Goal: Check status: Check status

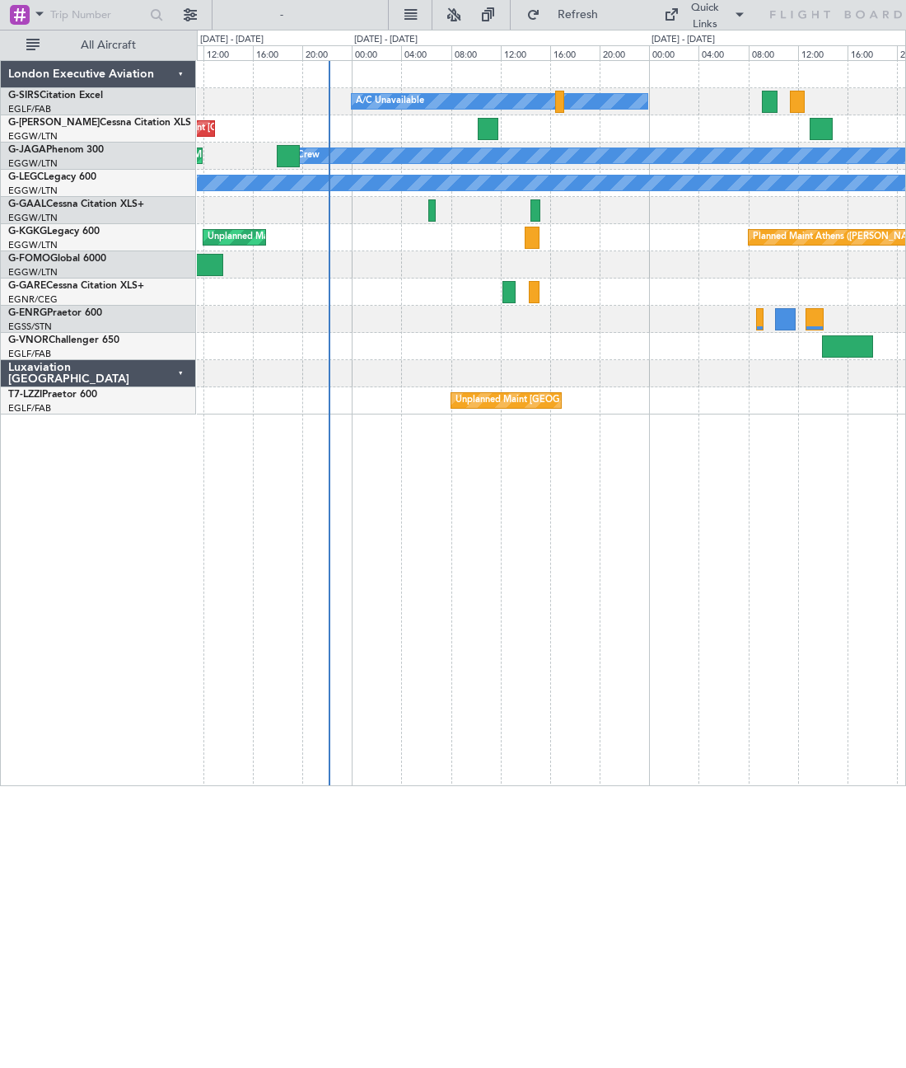
click at [503, 395] on div "Unplanned Maint [GEOGRAPHIC_DATA] ([GEOGRAPHIC_DATA])" at bounding box center [591, 400] width 271 height 25
click at [491, 404] on div "Unplanned Maint [GEOGRAPHIC_DATA] ([GEOGRAPHIC_DATA])" at bounding box center [591, 400] width 271 height 25
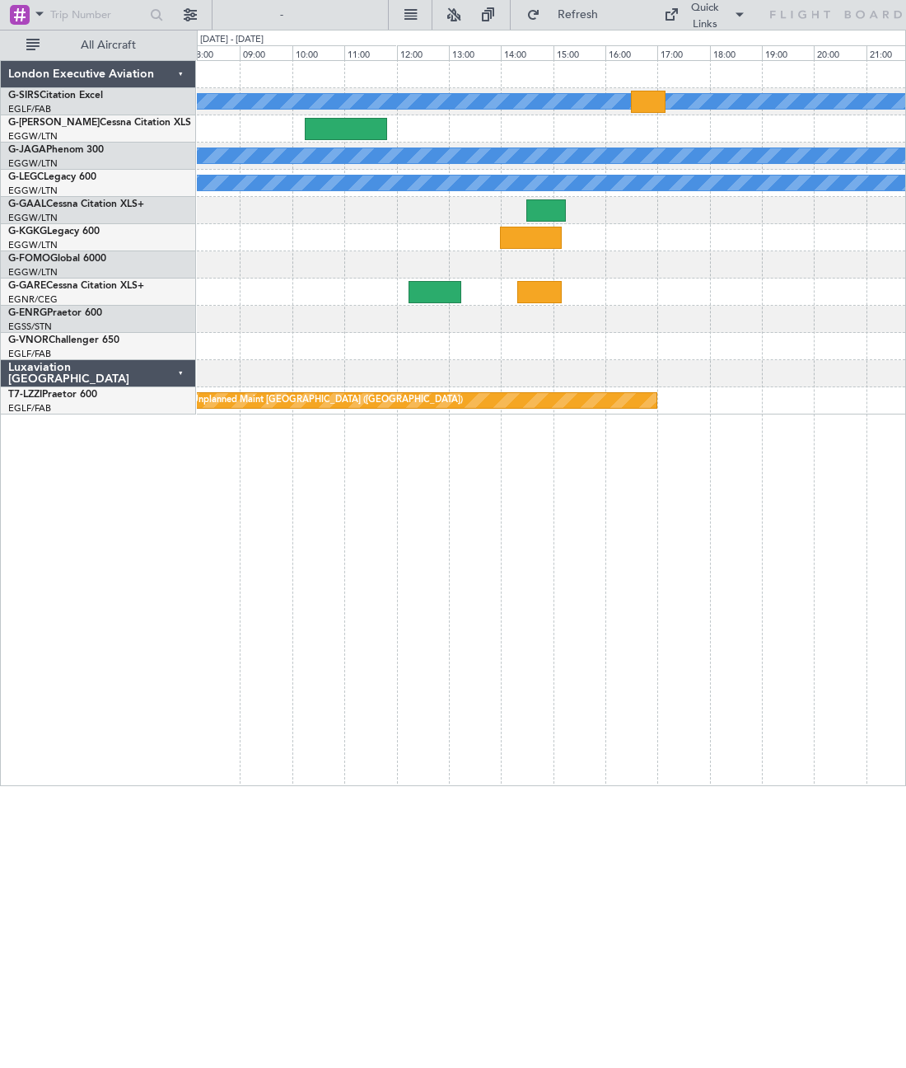
click at [531, 401] on div "Unplanned Maint [GEOGRAPHIC_DATA] ([GEOGRAPHIC_DATA])" at bounding box center [422, 400] width 469 height 15
click at [395, 395] on div "Unplanned Maint [GEOGRAPHIC_DATA] ([GEOGRAPHIC_DATA])" at bounding box center [417, 400] width 487 height 15
click at [484, 398] on div "Unplanned Maint [GEOGRAPHIC_DATA] ([GEOGRAPHIC_DATA])" at bounding box center [417, 400] width 487 height 15
click at [478, 412] on div "Unplanned Maint [GEOGRAPHIC_DATA] ([GEOGRAPHIC_DATA])" at bounding box center [551, 400] width 709 height 27
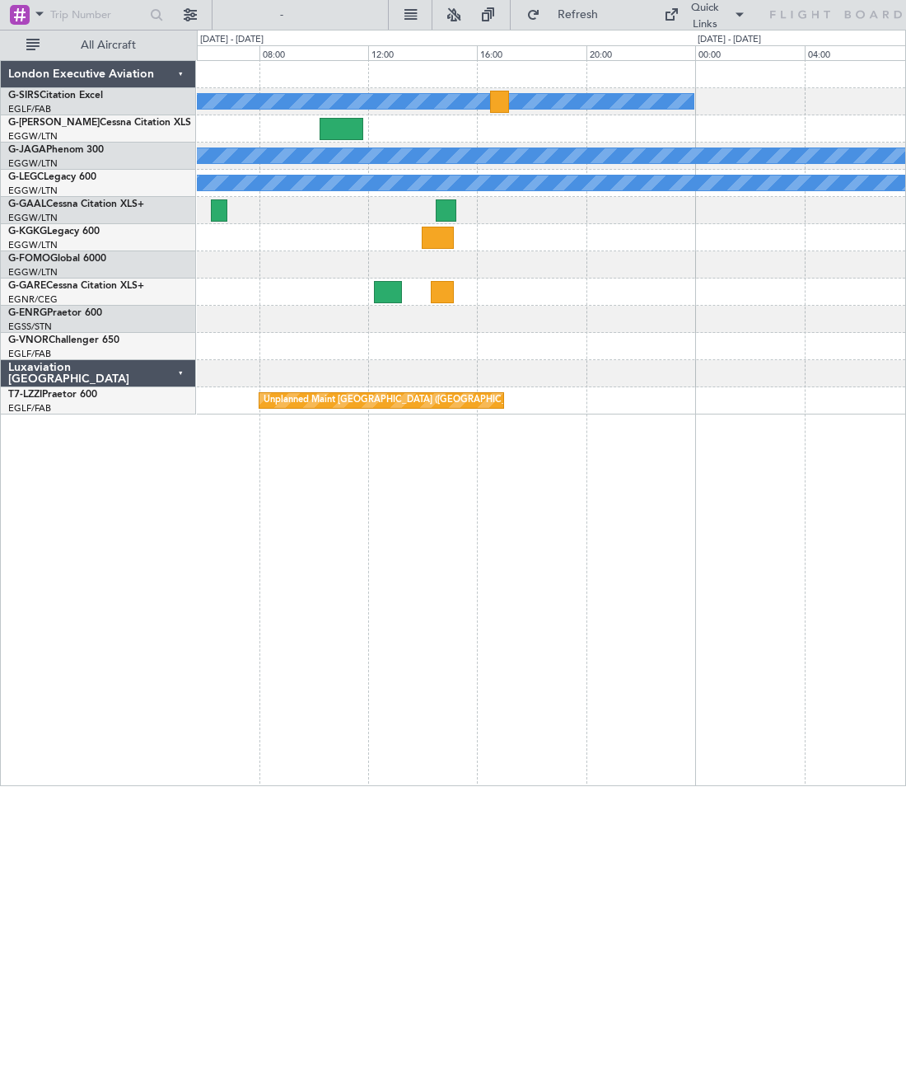
click at [311, 403] on div "Unplanned Maint [GEOGRAPHIC_DATA] ([GEOGRAPHIC_DATA])" at bounding box center [399, 400] width 271 height 25
click at [329, 408] on div "Unplanned Maint [GEOGRAPHIC_DATA] ([GEOGRAPHIC_DATA])" at bounding box center [382, 400] width 246 height 16
click at [348, 408] on div "Unplanned Maint [GEOGRAPHIC_DATA] ([GEOGRAPHIC_DATA])" at bounding box center [382, 400] width 246 height 16
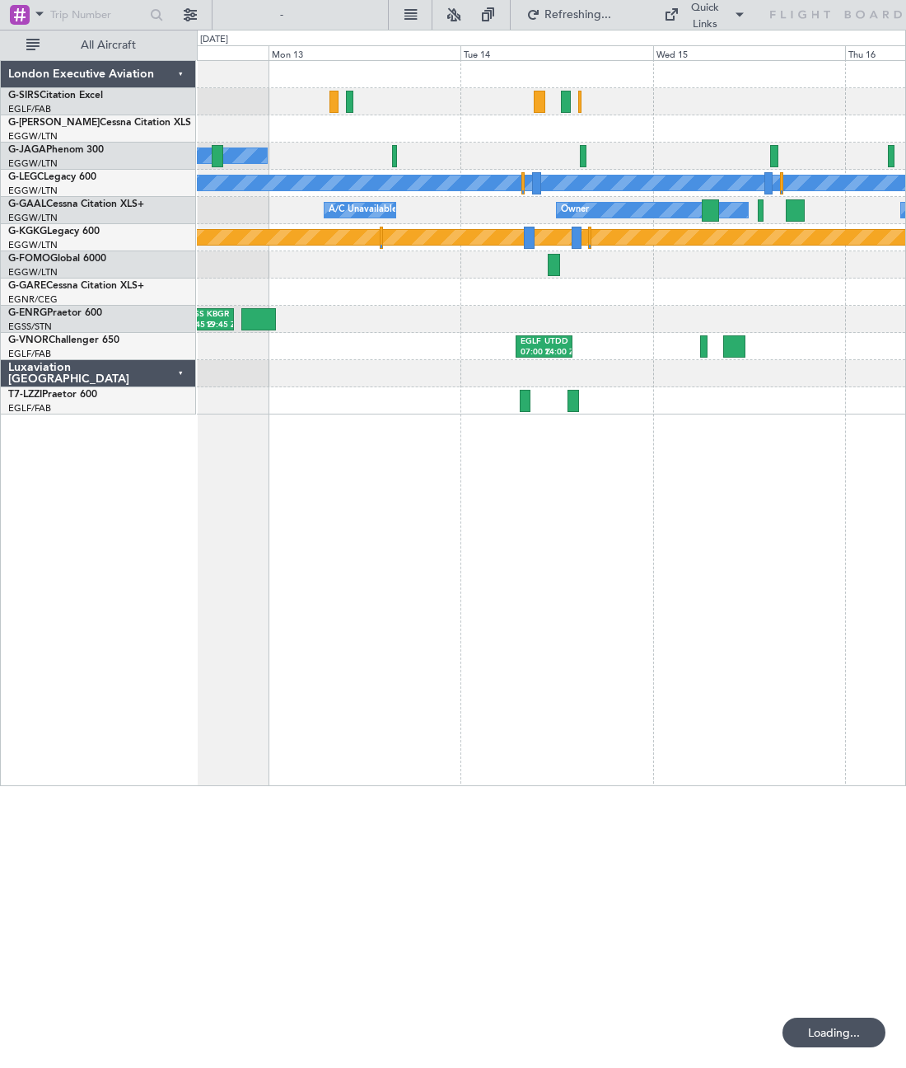
click at [520, 394] on div at bounding box center [525, 401] width 11 height 22
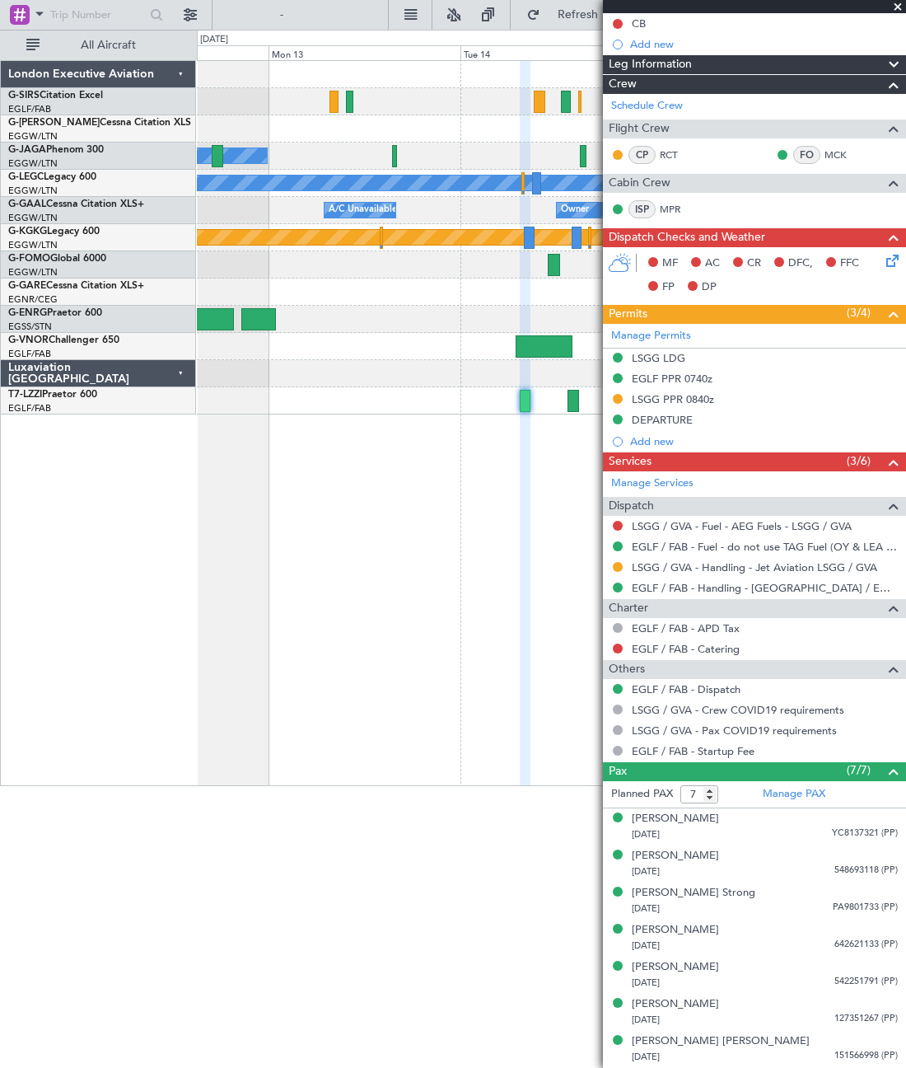
scroll to position [193, 0]
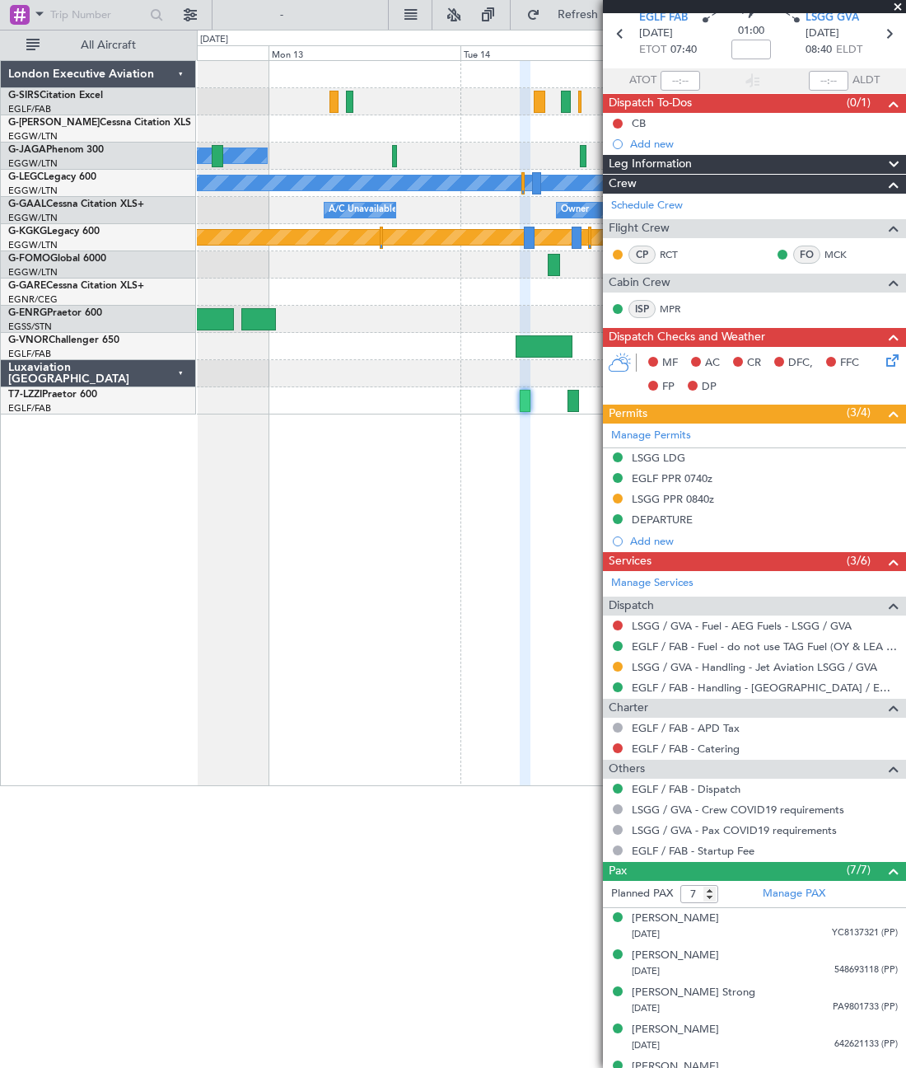
click at [538, 786] on html "[DATE] - [DATE] Refresh Quick Links All Aircraft No Crew Planned Maint [GEOGRAP…" at bounding box center [453, 393] width 906 height 786
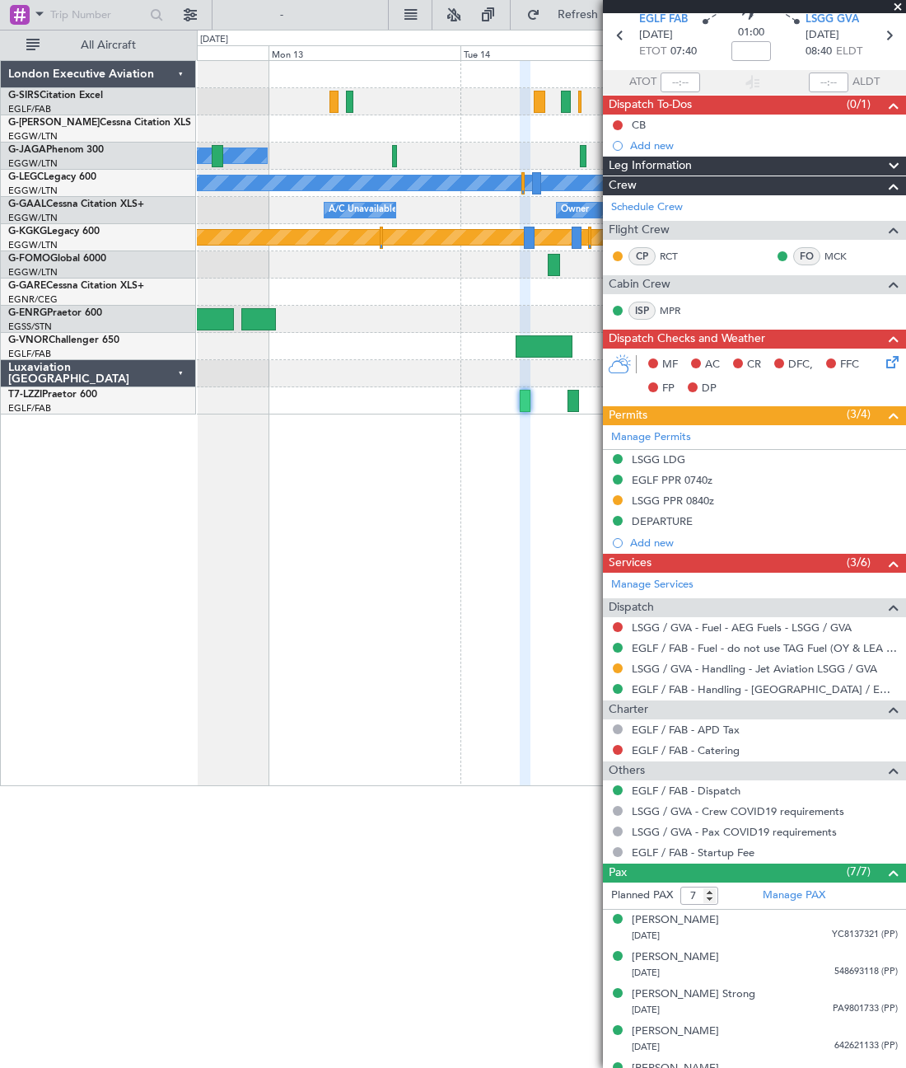
click at [885, 4] on span at bounding box center [898, 7] width 16 height 15
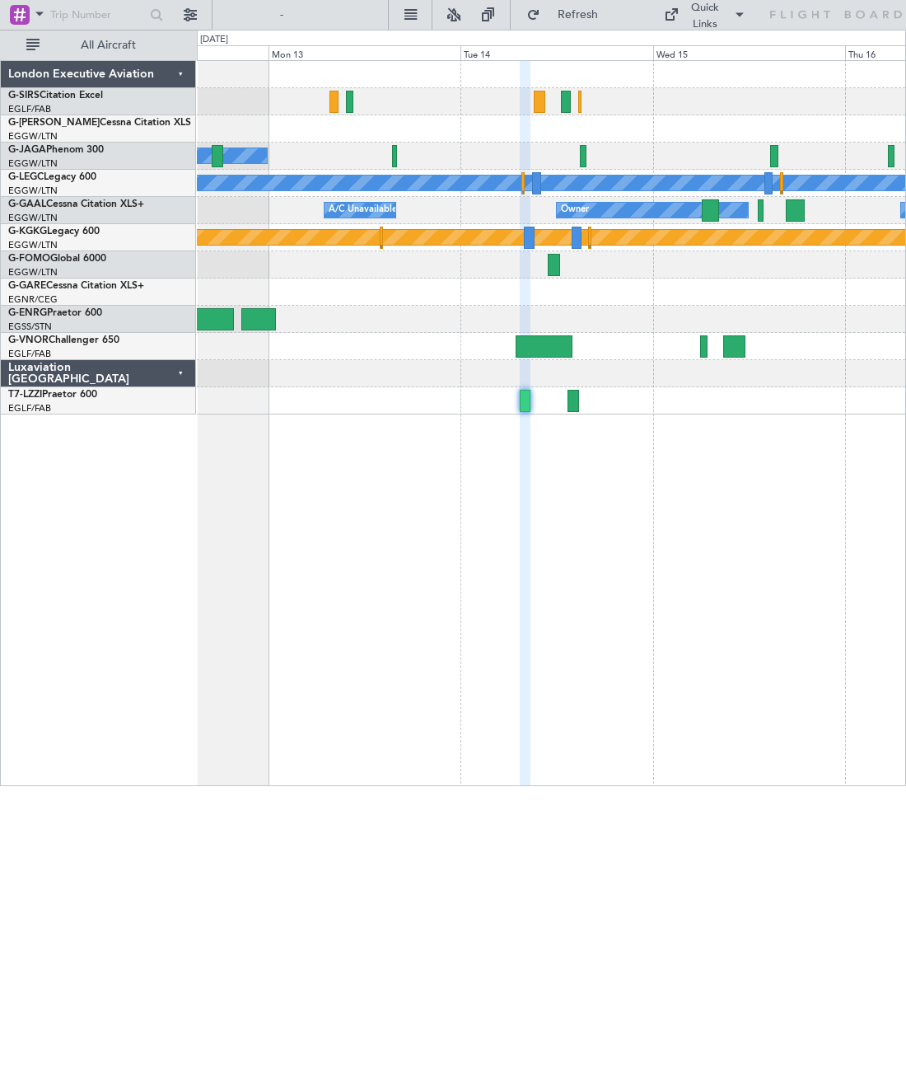
type input "0"
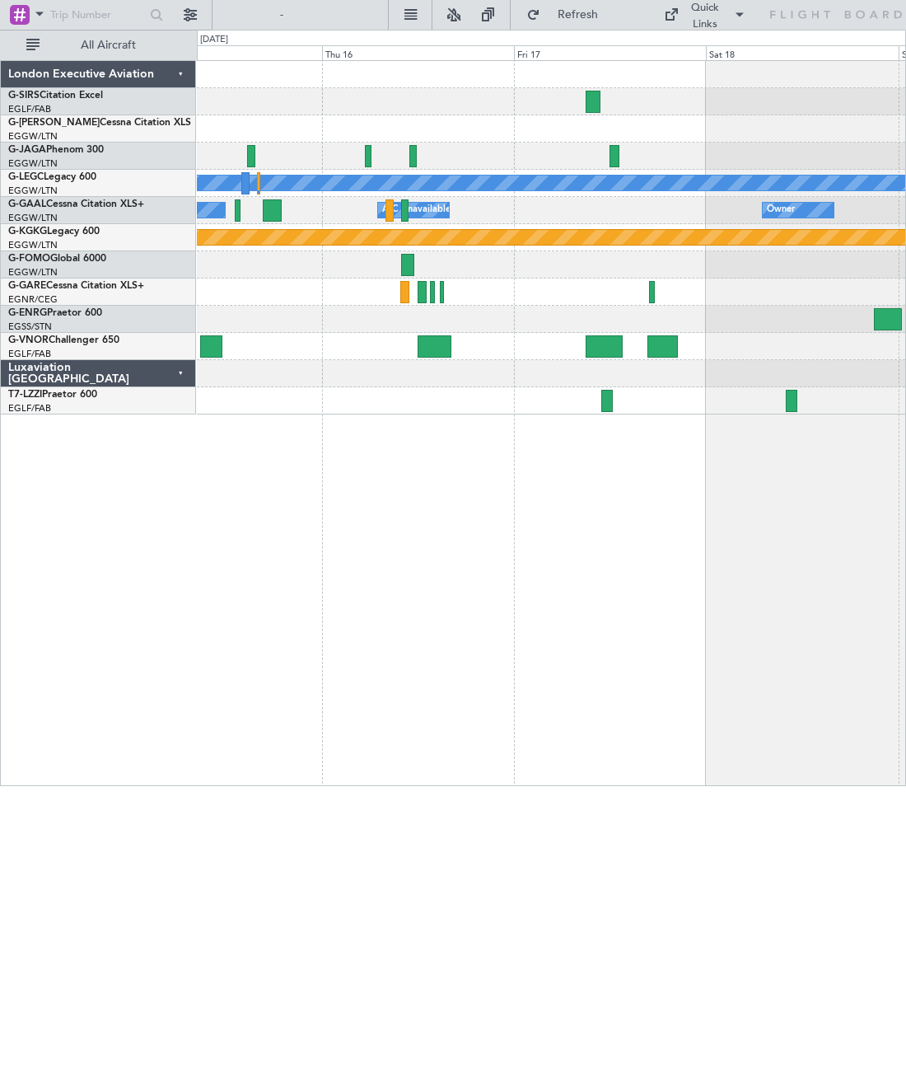
click at [606, 395] on div at bounding box center [606, 401] width 11 height 22
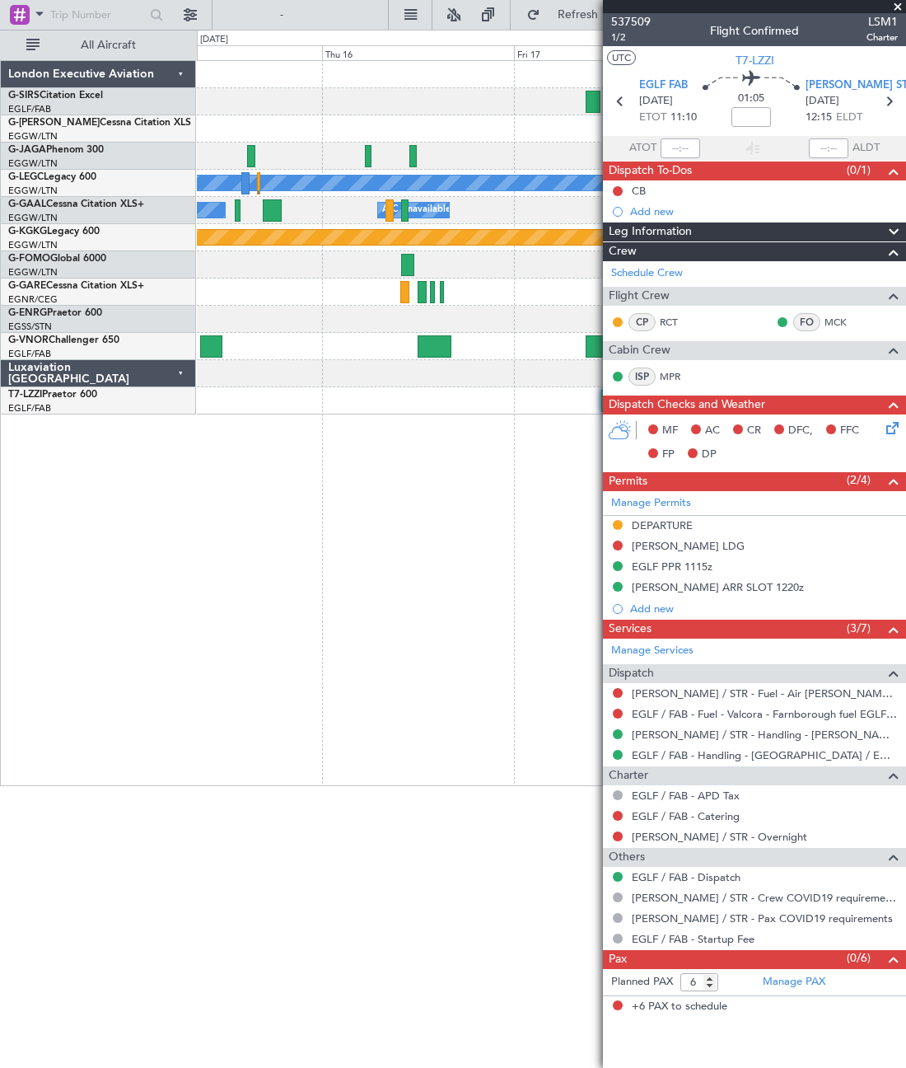
click at [459, 786] on html "[DATE] - [DATE] Refresh Quick Links All Aircraft Planned Maint [GEOGRAPHIC_DATA…" at bounding box center [453, 393] width 906 height 786
click at [885, 8] on span at bounding box center [898, 7] width 16 height 15
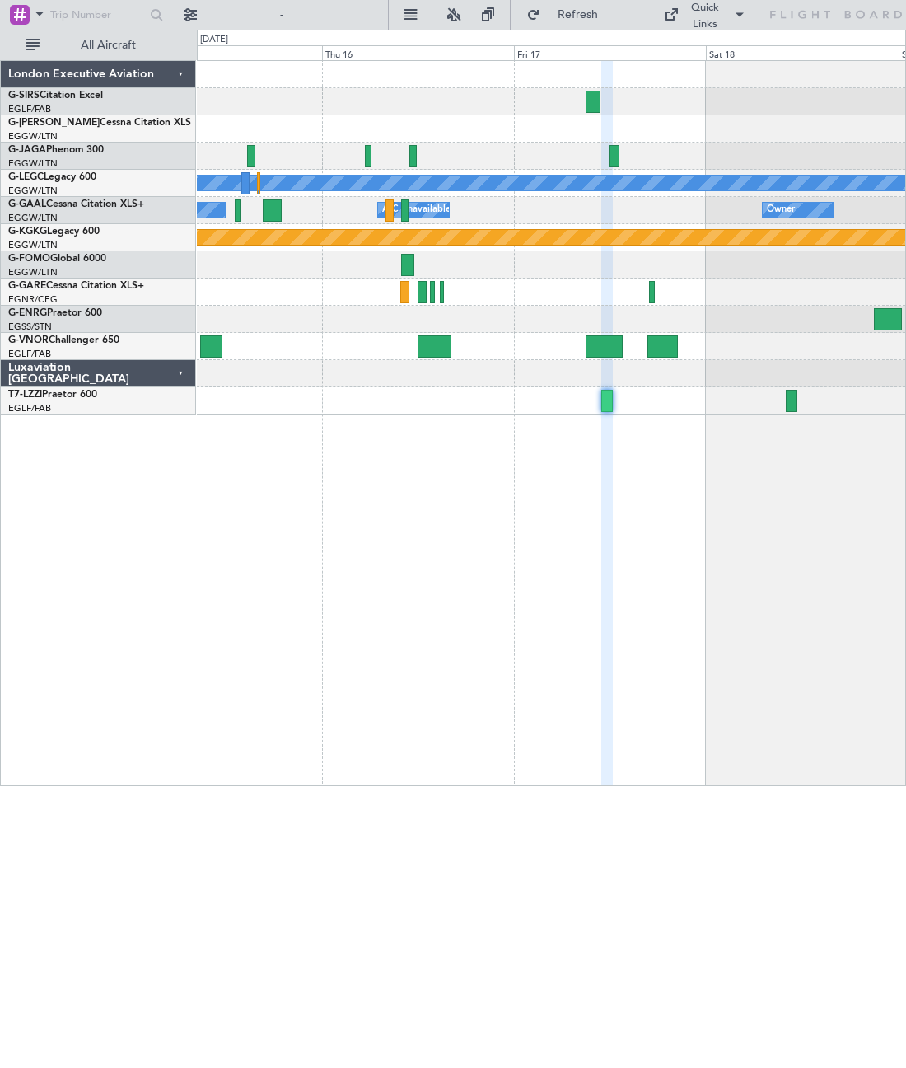
type input "0"
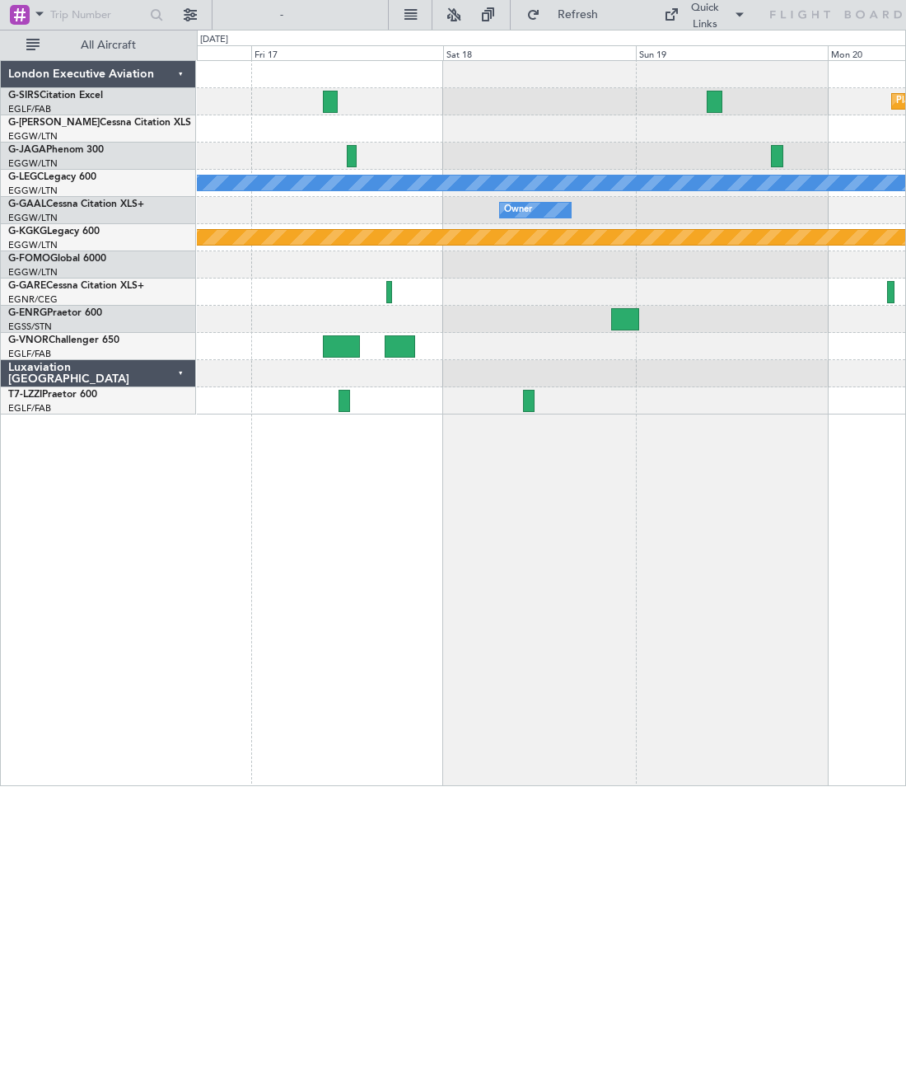
click at [529, 396] on div at bounding box center [529, 401] width 12 height 22
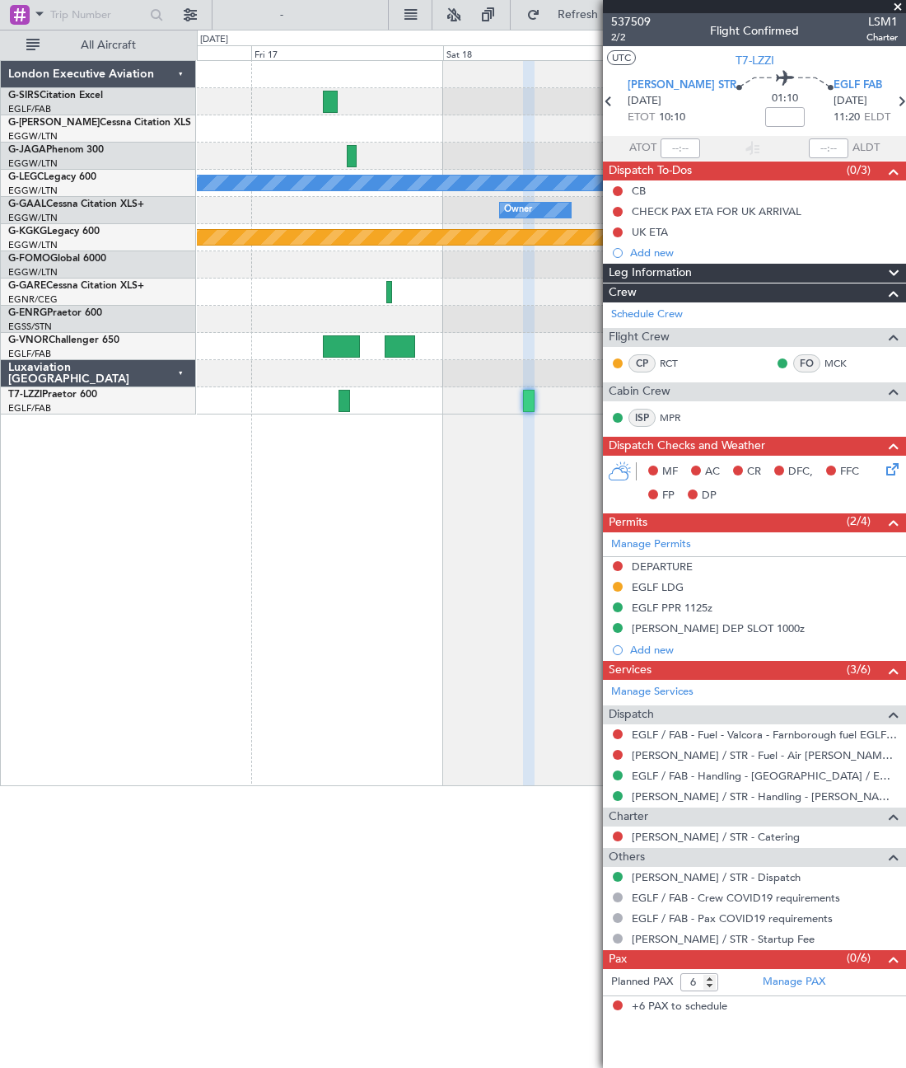
click at [524, 786] on html "[DATE] - [DATE] Refresh Quick Links All Aircraft Planned Maint [GEOGRAPHIC_DATA…" at bounding box center [453, 393] width 906 height 786
click at [512, 786] on html "[DATE] - [DATE] Refresh Quick Links All Aircraft Planned Maint [GEOGRAPHIC_DATA…" at bounding box center [453, 393] width 906 height 786
click at [885, 10] on span at bounding box center [898, 7] width 16 height 15
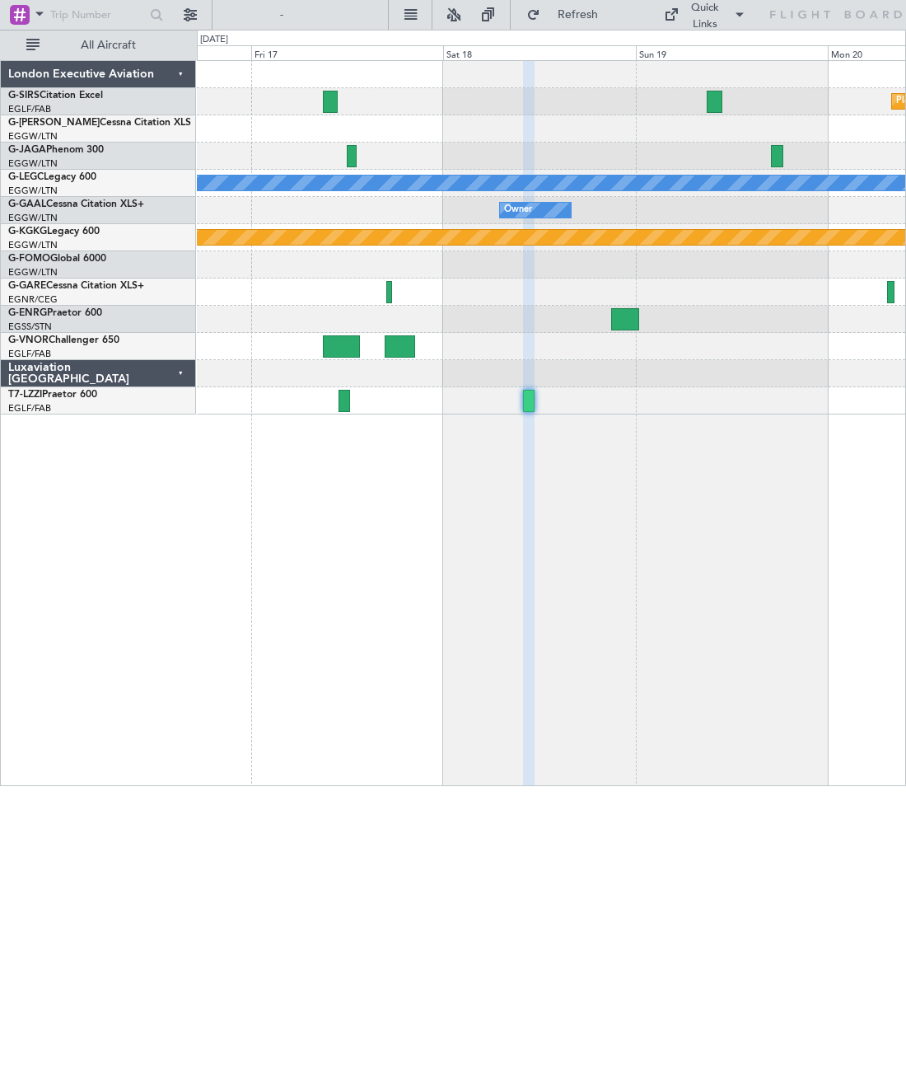
type input "0"
